Goal: Task Accomplishment & Management: Manage account settings

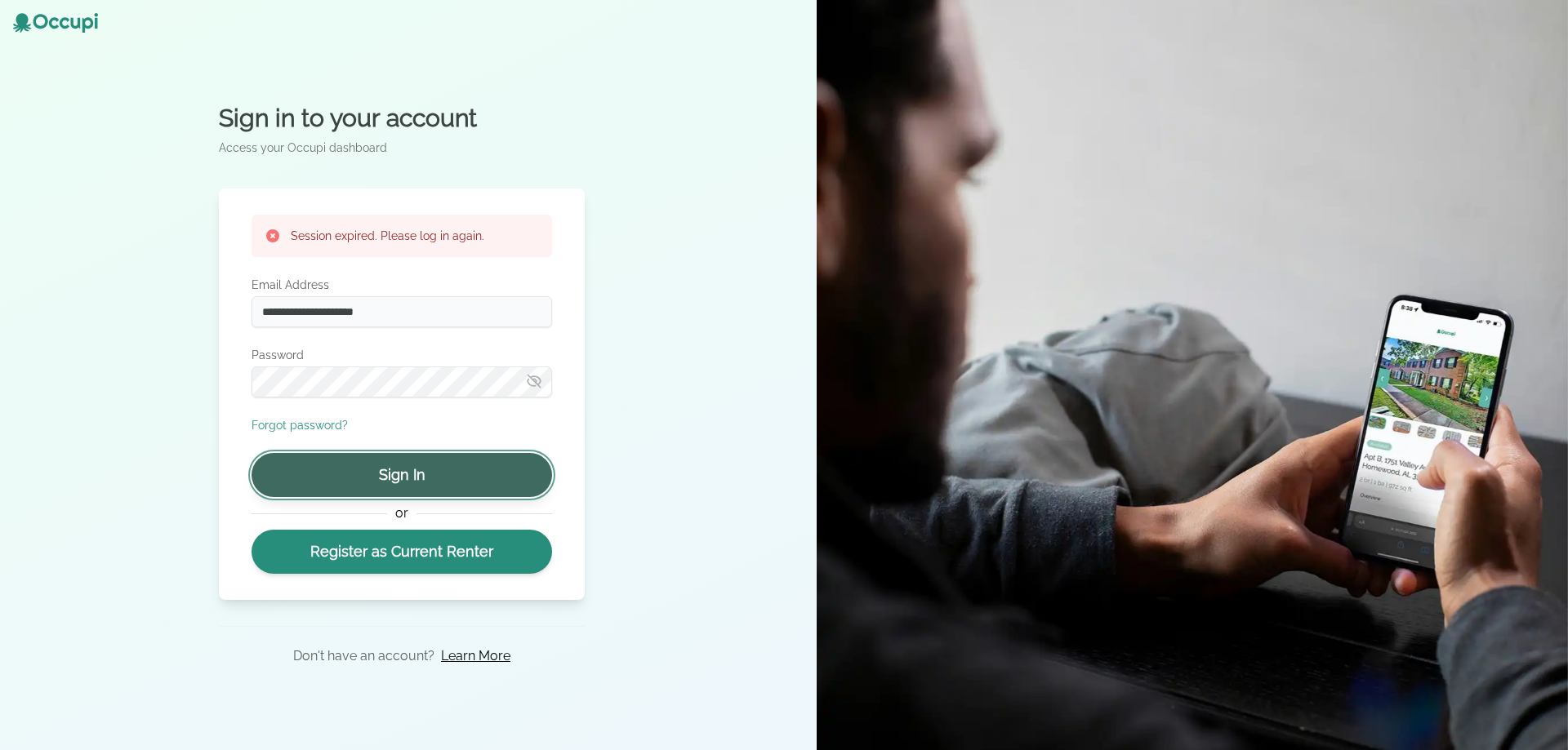
click at [439, 489] on button "Sign In" at bounding box center [401, 474] width 300 height 45
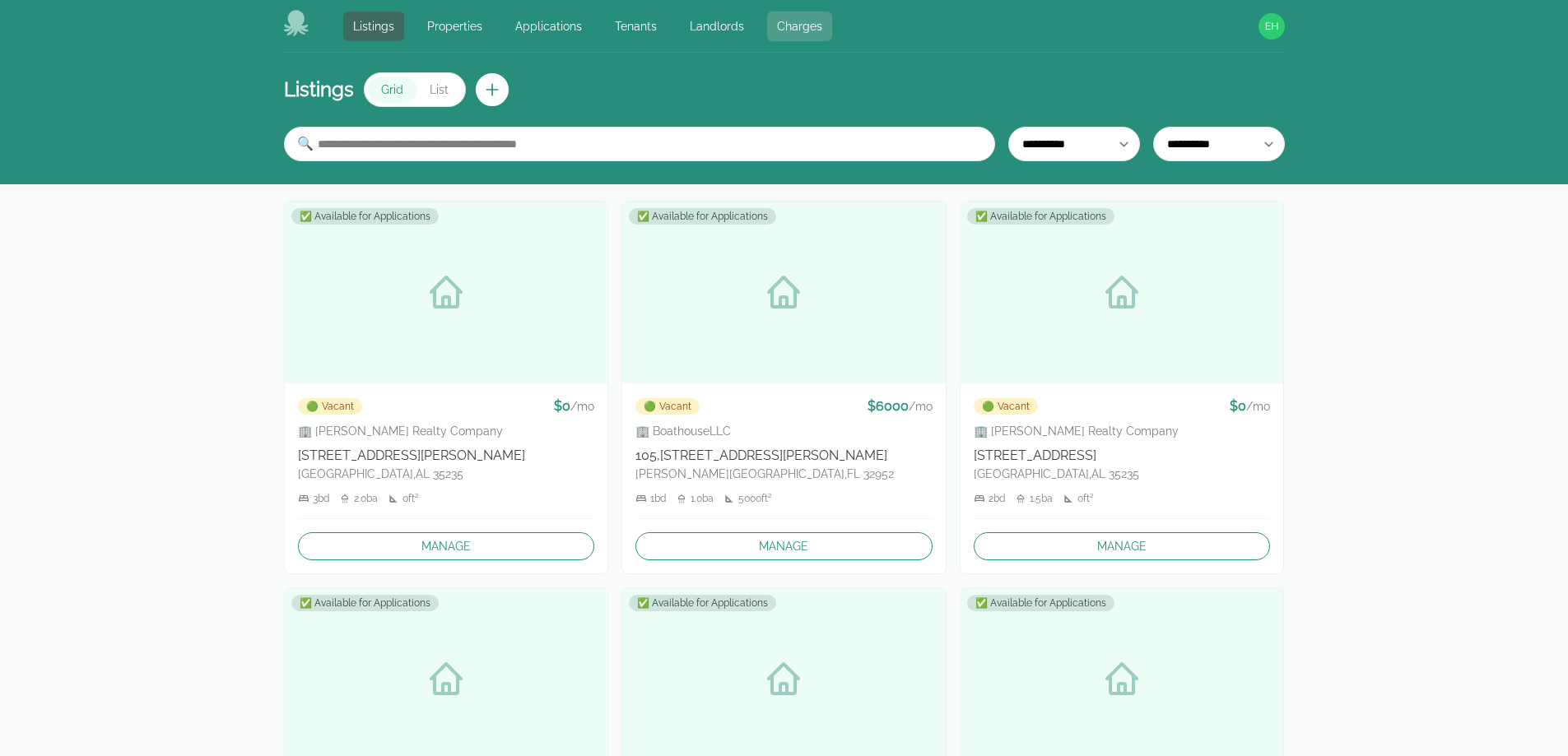
click at [799, 26] on link "Charges" at bounding box center [799, 26] width 65 height 30
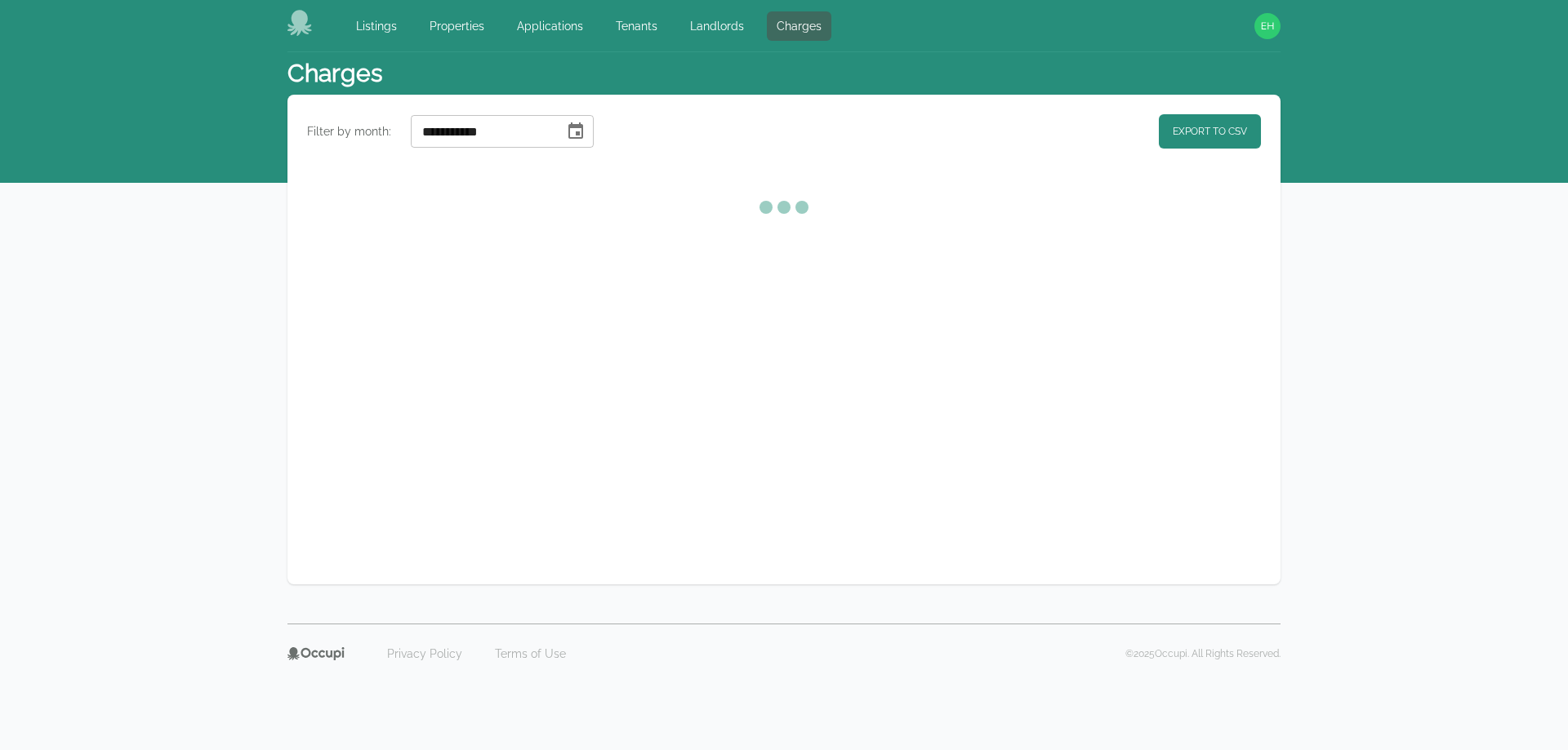
select select "**"
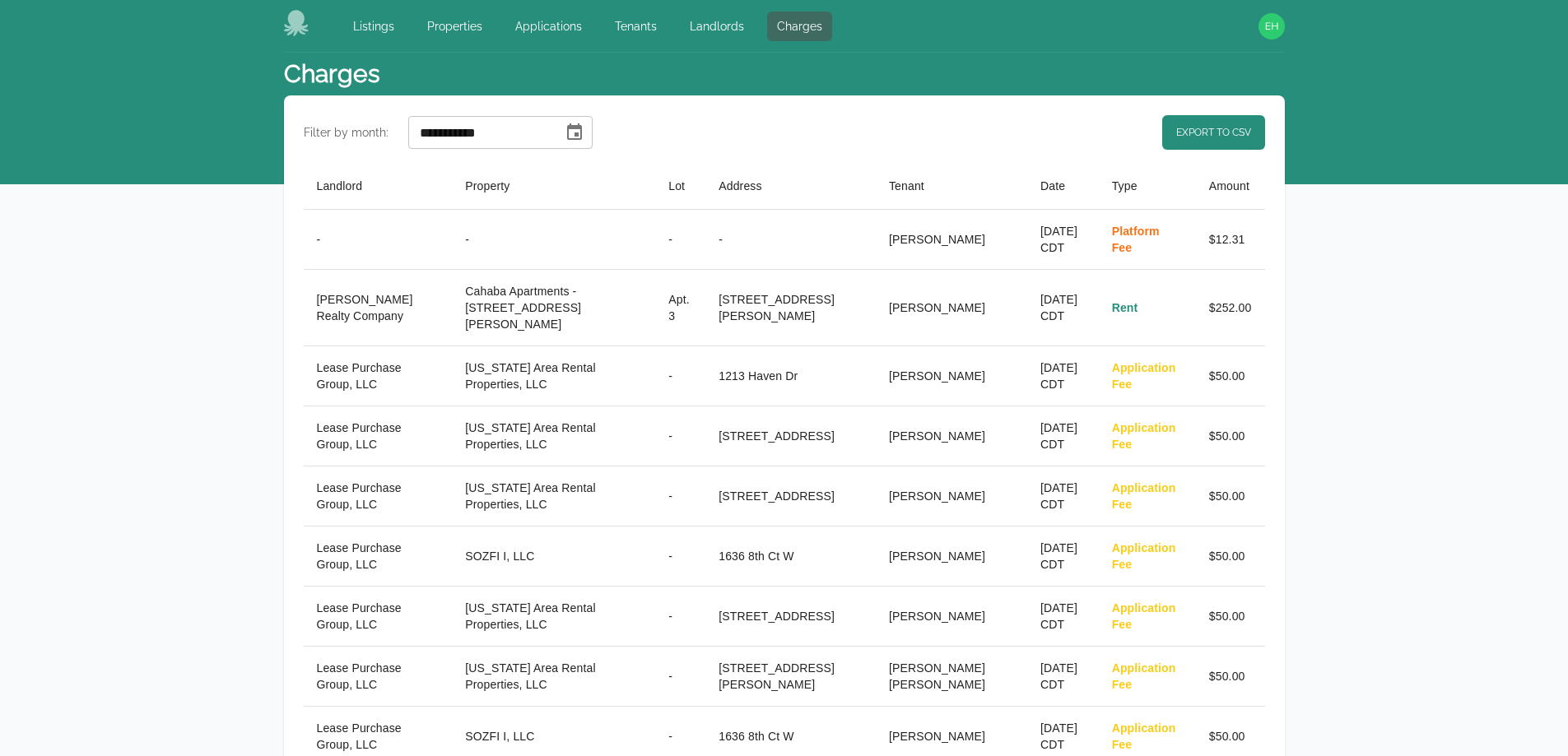
click at [665, 81] on header "Charges" at bounding box center [784, 74] width 1001 height 43
click at [584, 130] on icon "Choose date, selected date is Aug 1, 2025" at bounding box center [574, 132] width 20 height 20
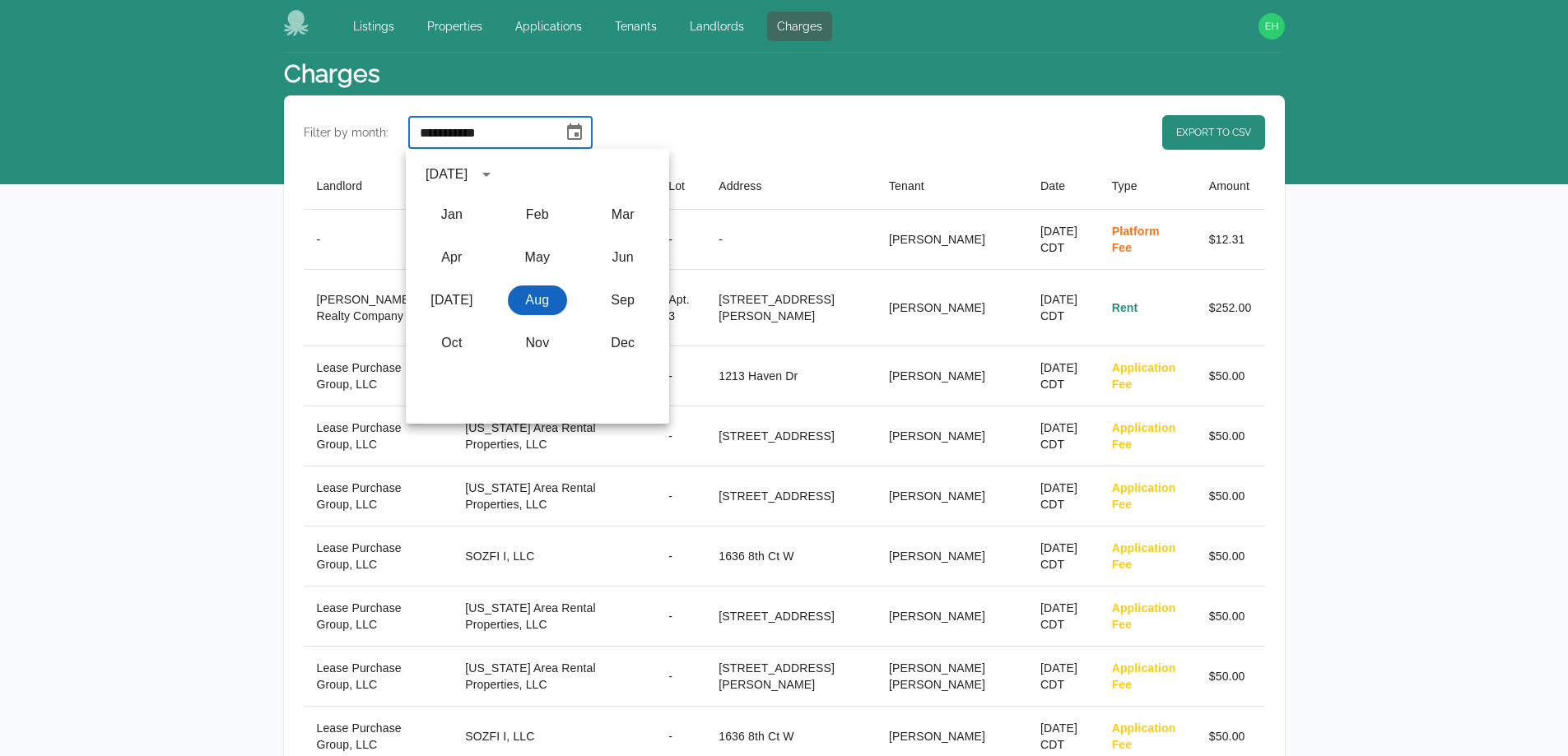
click at [531, 298] on button "Aug" at bounding box center [538, 300] width 59 height 30
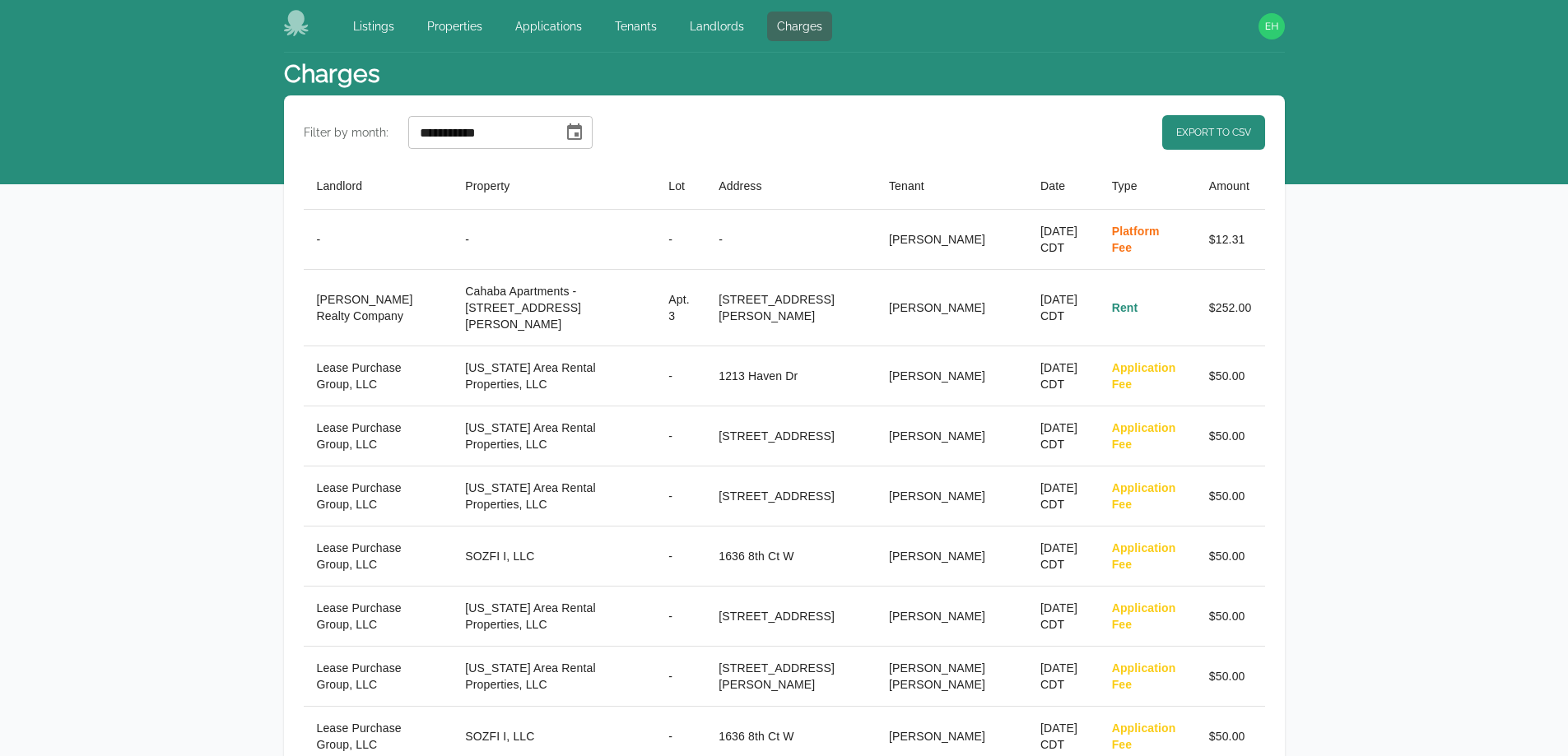
click at [817, 79] on header "Charges" at bounding box center [784, 74] width 1001 height 43
click at [1241, 139] on link "Export to CSV" at bounding box center [1214, 133] width 103 height 34
